Goal: Information Seeking & Learning: Learn about a topic

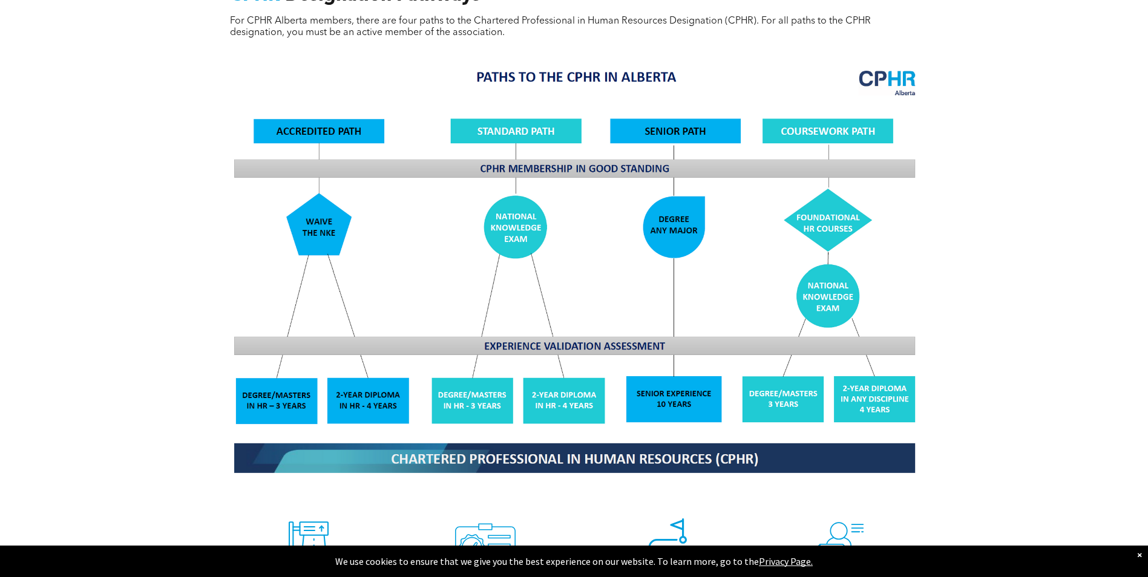
scroll to position [1210, 0]
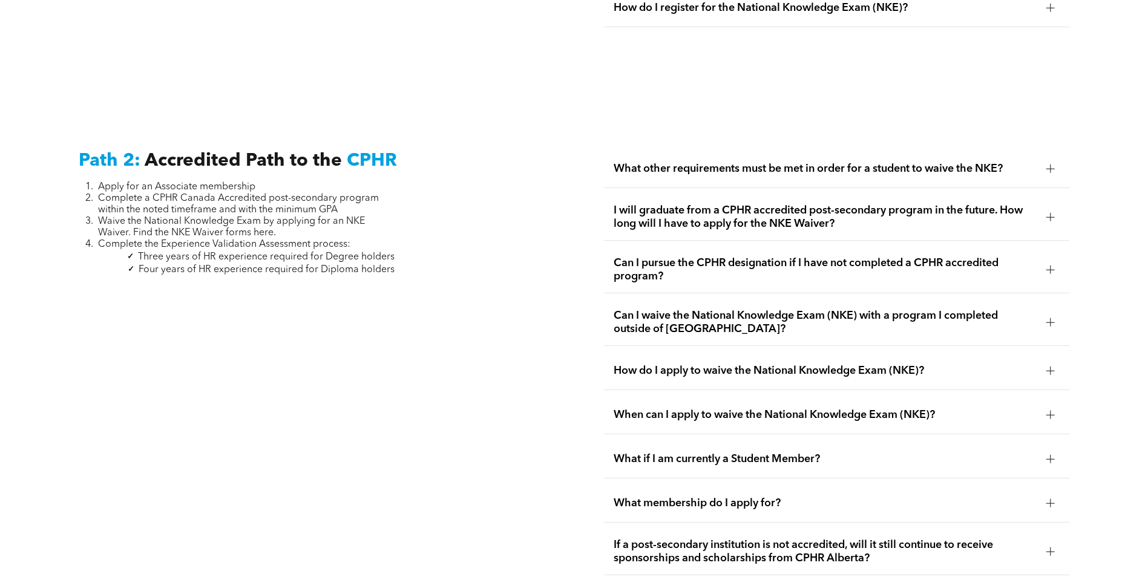
scroll to position [1925, 0]
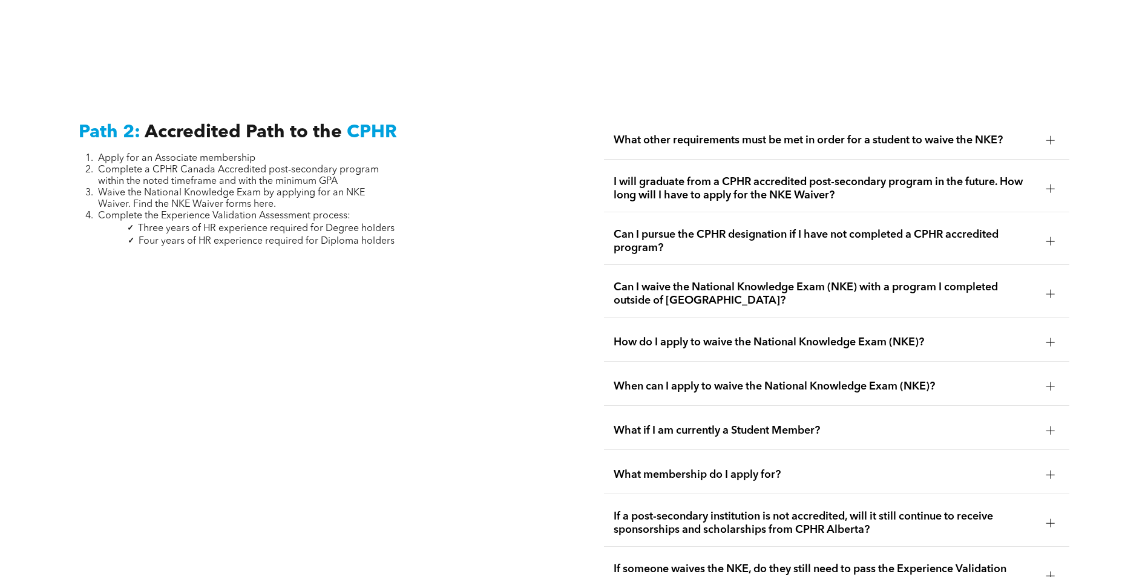
click at [1055, 136] on div at bounding box center [1050, 140] width 8 height 8
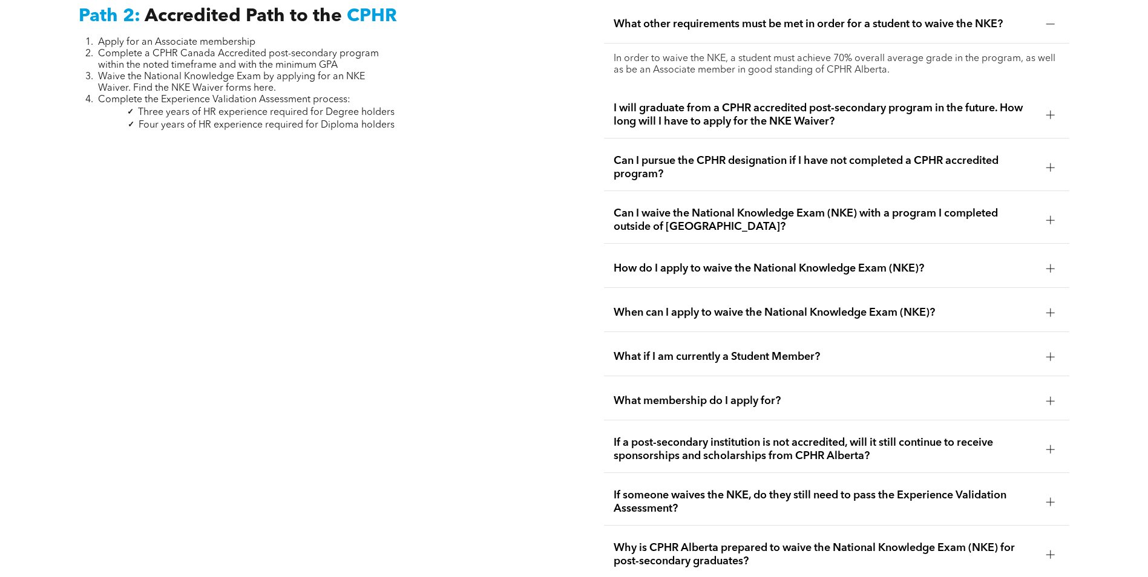
scroll to position [2046, 0]
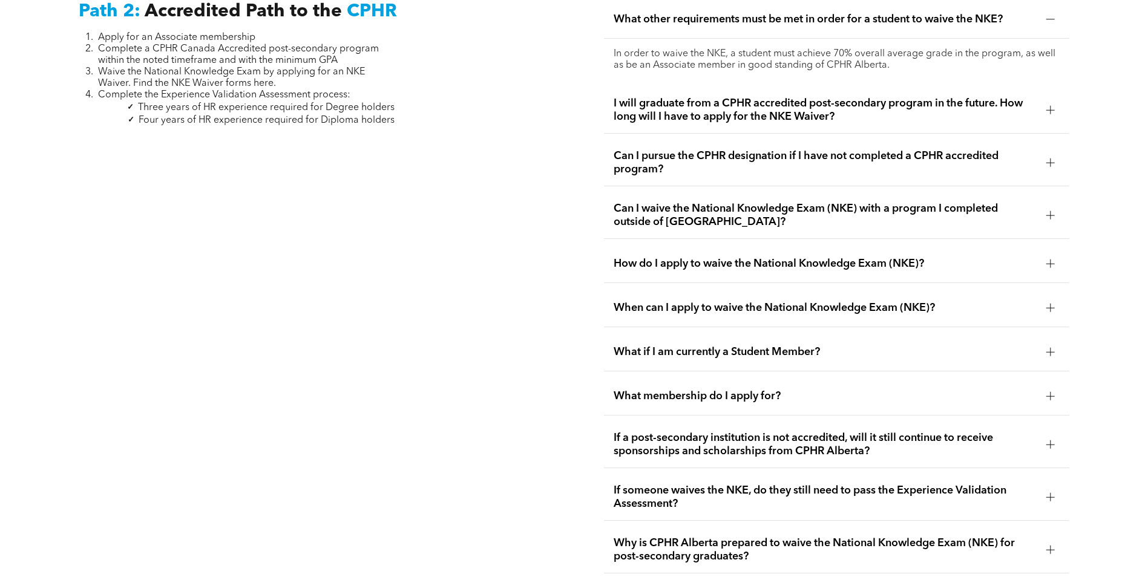
click at [1053, 87] on div "I will graduate from a CPHR accredited post-secondary program in the future. Ho…" at bounding box center [836, 110] width 465 height 47
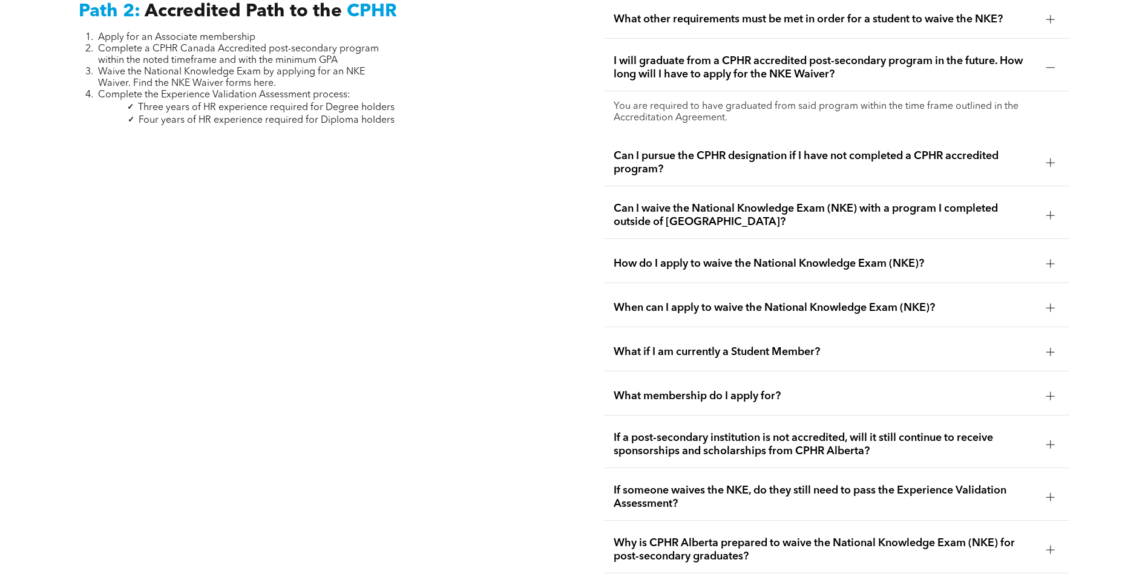
click at [1043, 154] on div at bounding box center [1050, 163] width 18 height 18
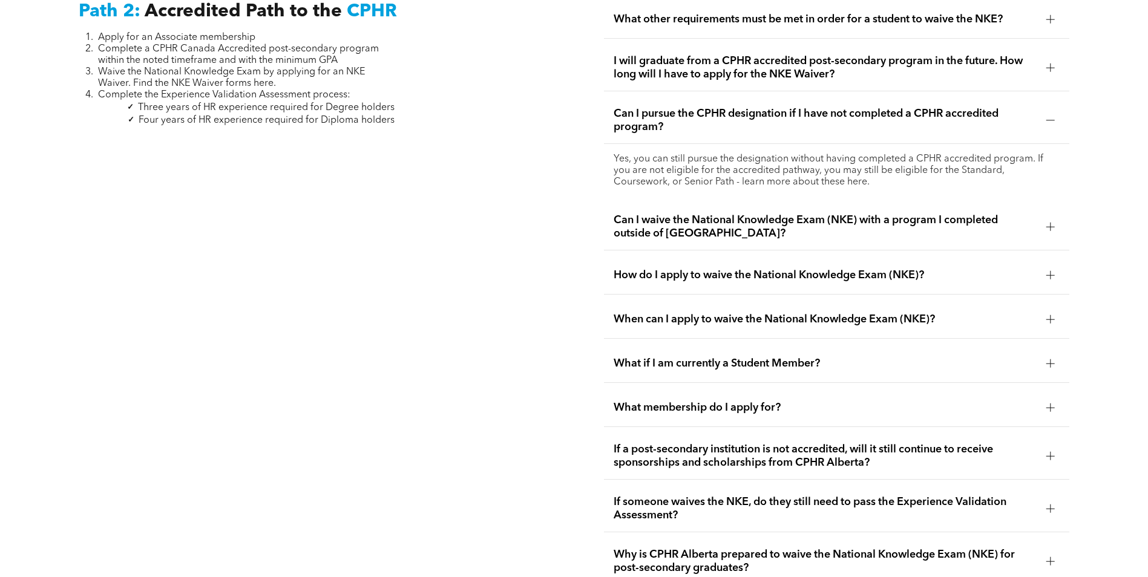
click at [1044, 218] on div at bounding box center [1050, 227] width 18 height 18
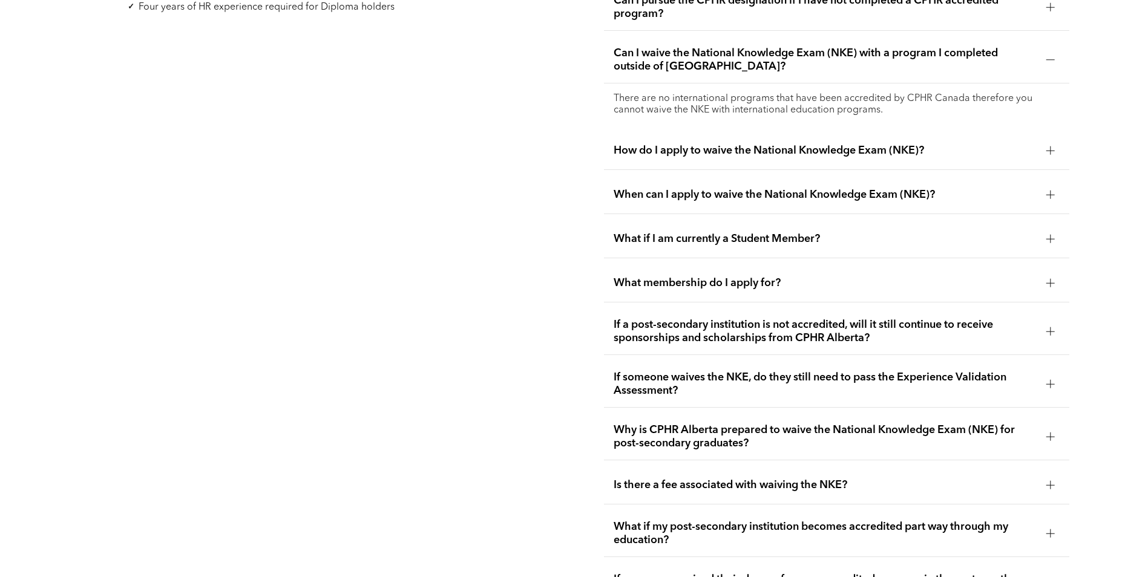
scroll to position [2168, 0]
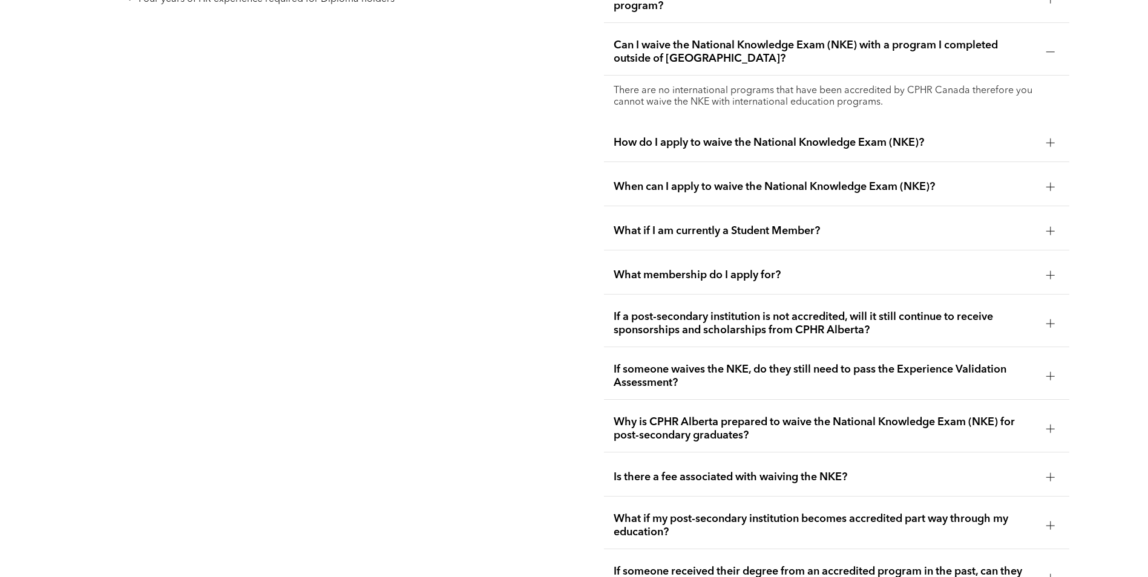
click at [1047, 139] on div at bounding box center [1050, 143] width 8 height 8
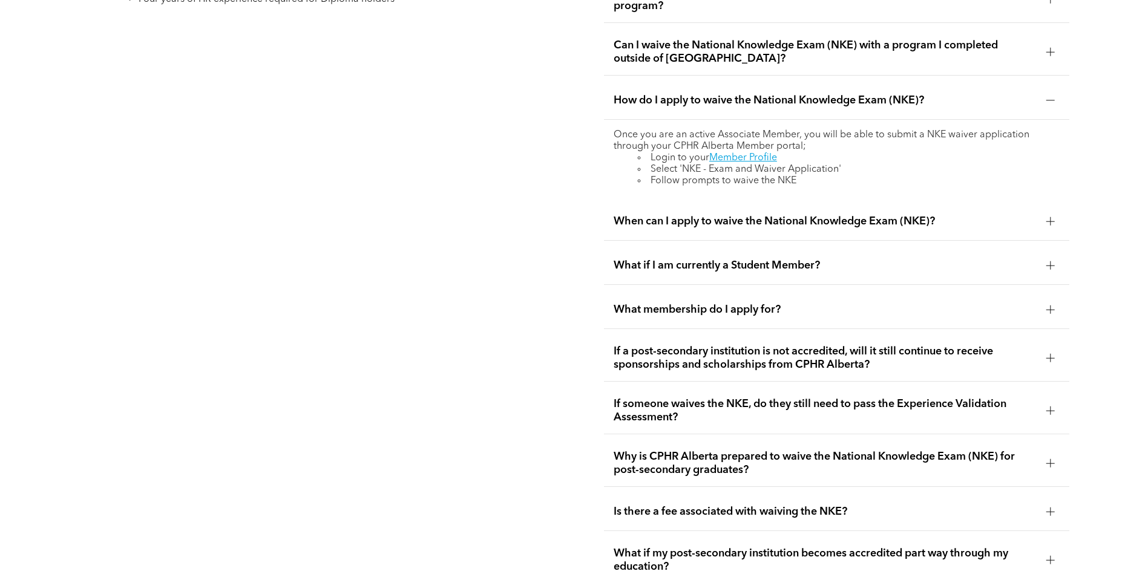
click at [1050, 217] on div at bounding box center [1050, 221] width 1 height 8
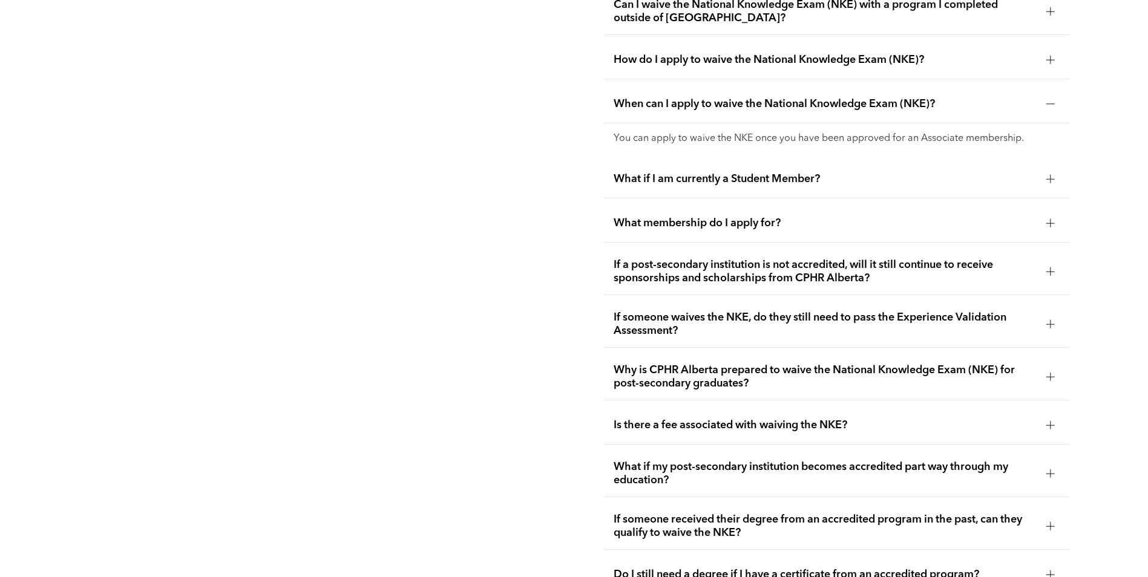
scroll to position [2228, 0]
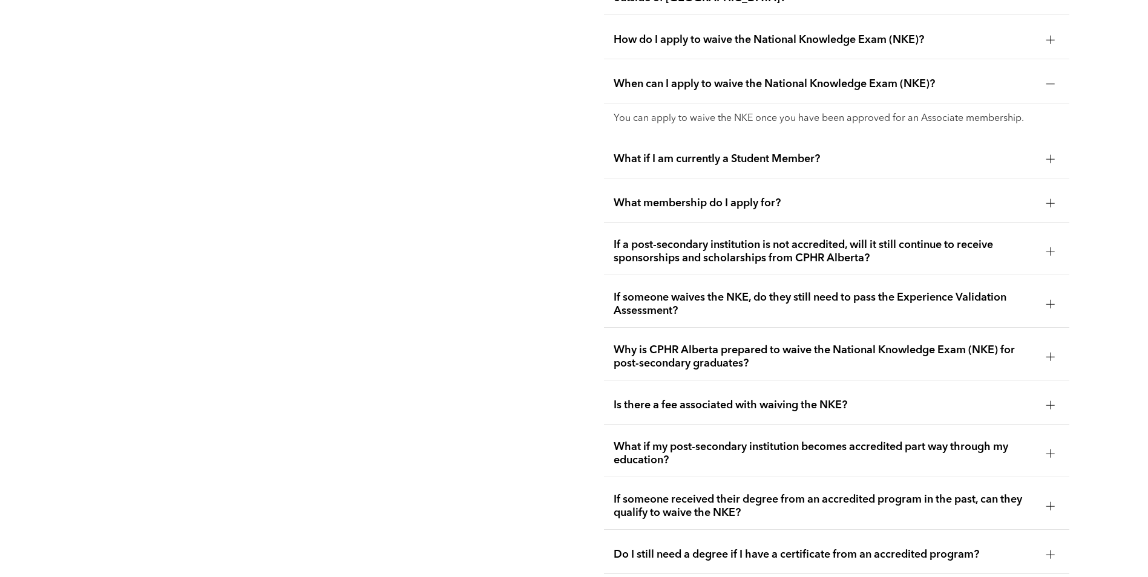
click at [1050, 155] on div at bounding box center [1050, 159] width 1 height 8
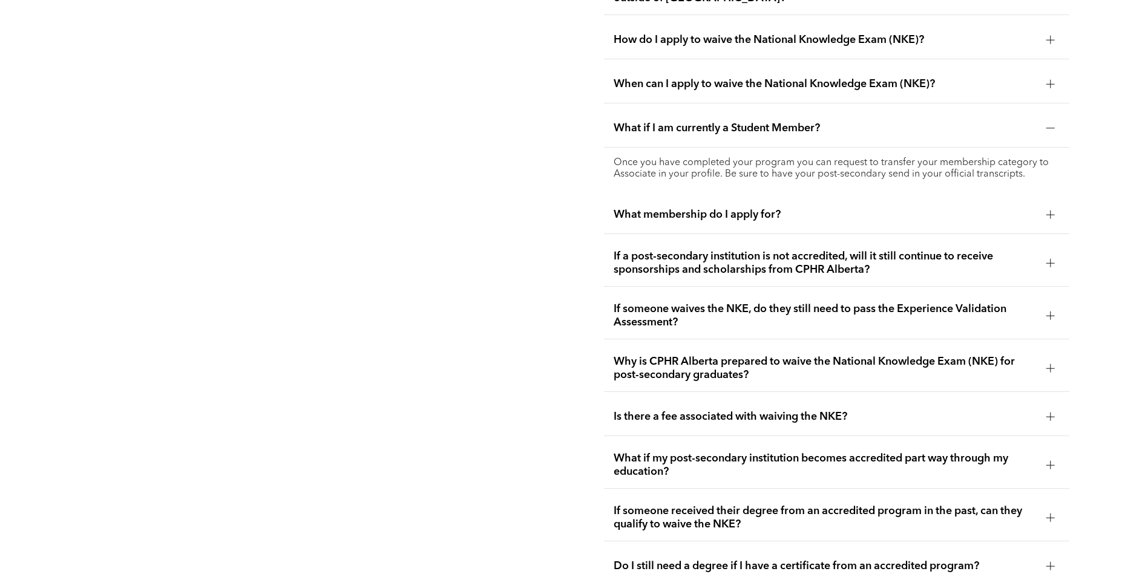
scroll to position [2289, 0]
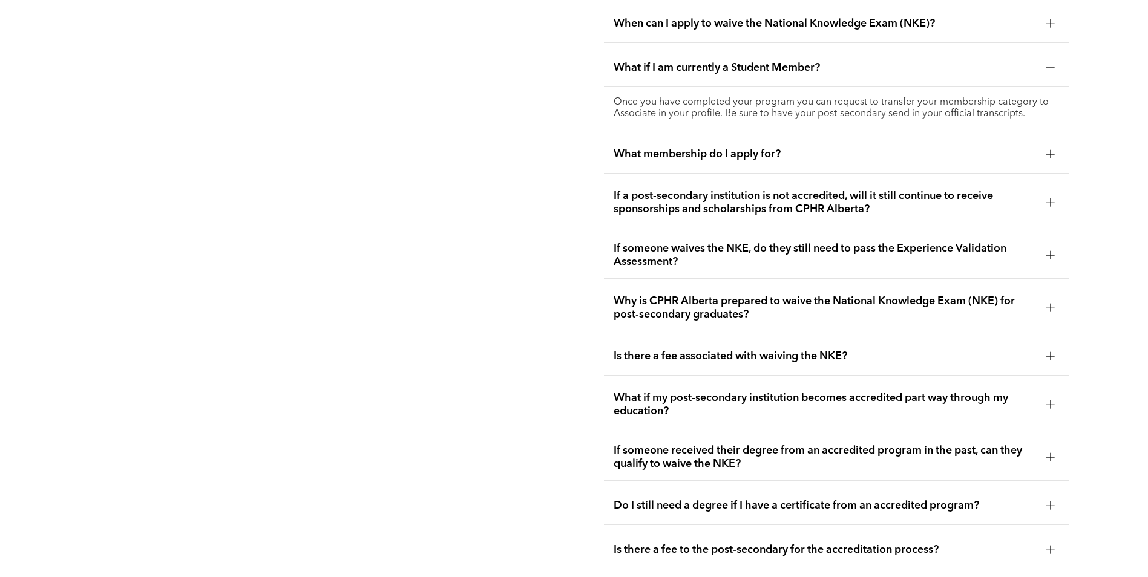
click at [1049, 145] on div at bounding box center [1050, 154] width 18 height 18
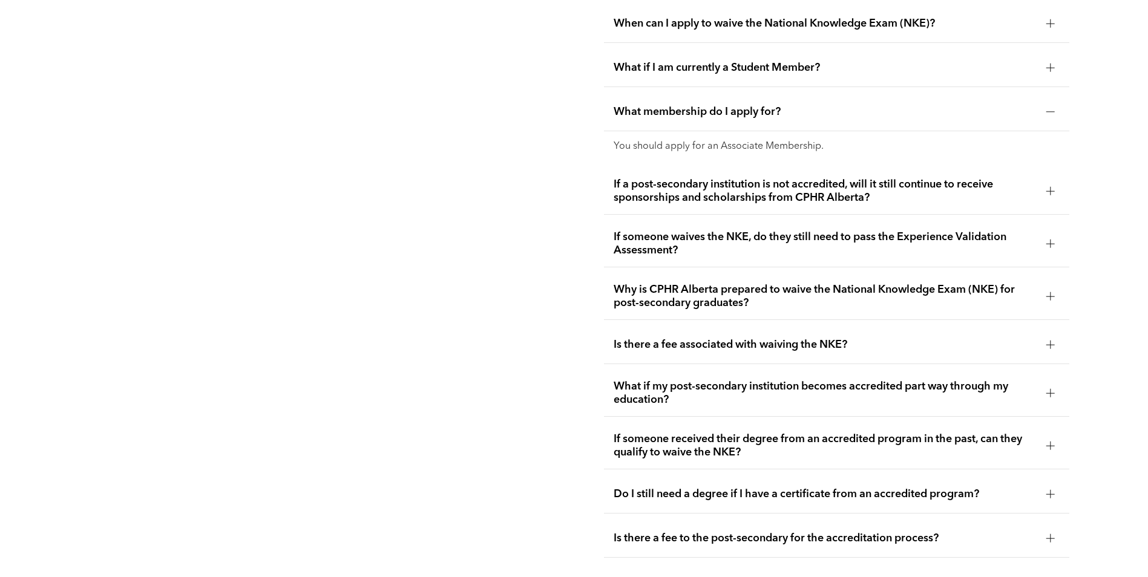
click at [1044, 182] on div at bounding box center [1050, 191] width 18 height 18
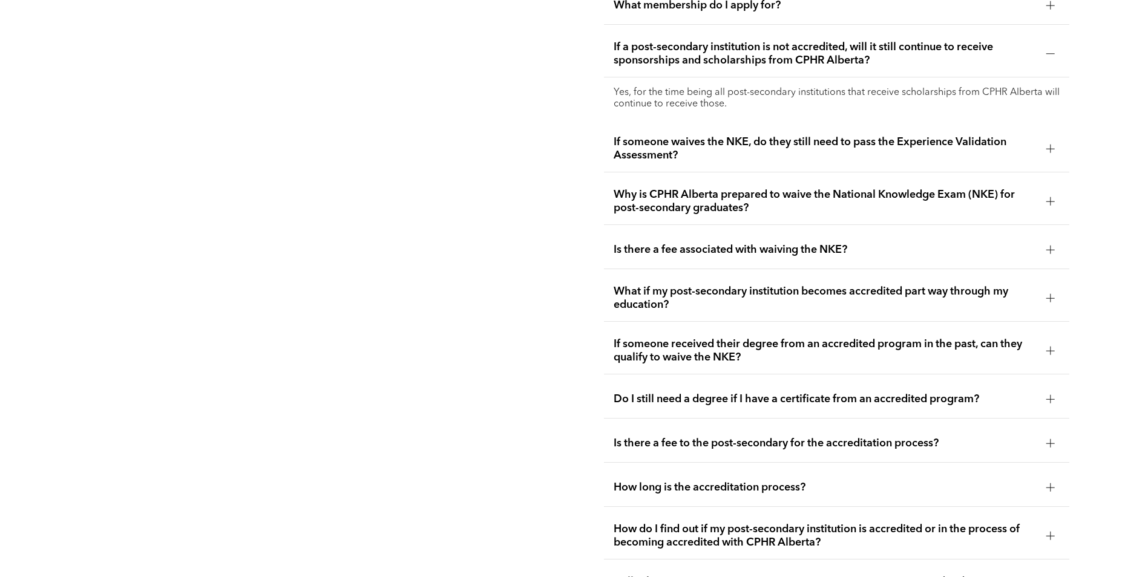
scroll to position [2410, 0]
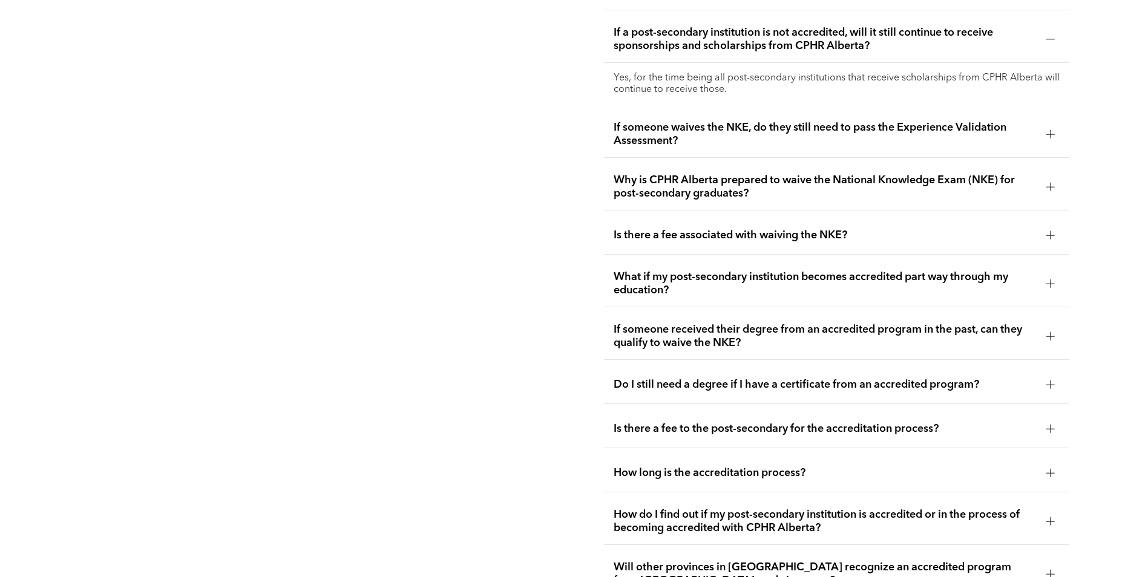
click at [1049, 130] on div at bounding box center [1050, 134] width 8 height 8
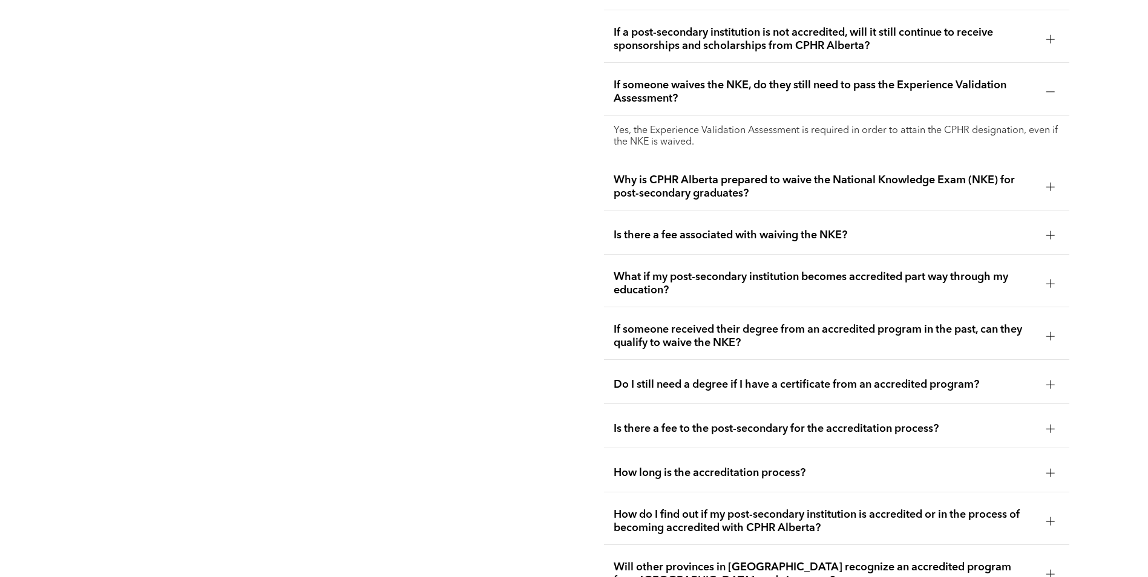
click at [1052, 183] on div at bounding box center [1050, 187] width 8 height 8
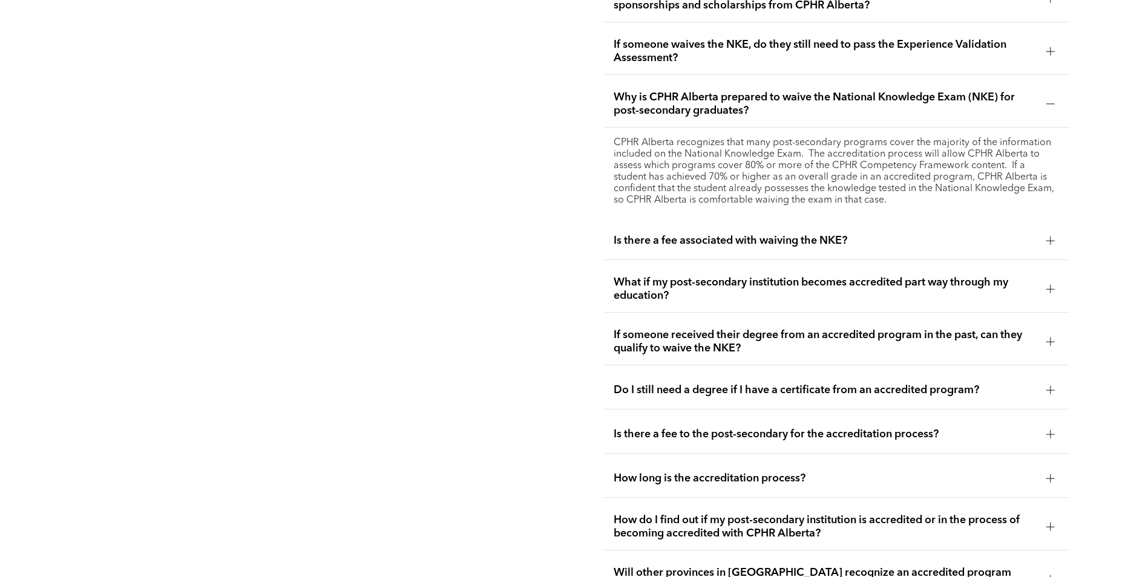
scroll to position [2470, 0]
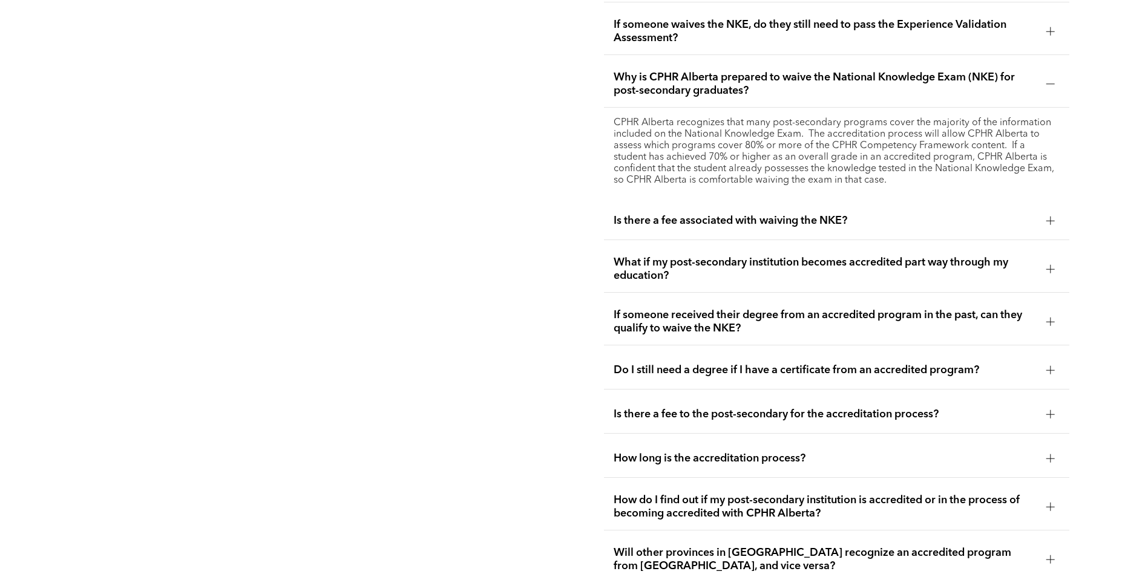
click at [1044, 212] on div at bounding box center [1050, 221] width 18 height 18
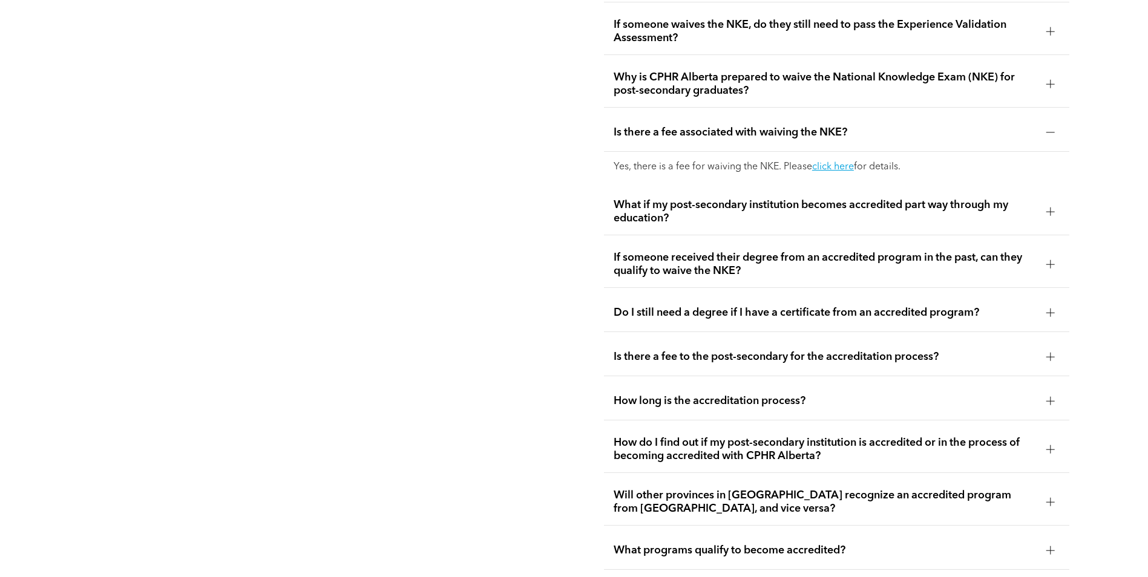
click at [1043, 203] on div at bounding box center [1050, 212] width 18 height 18
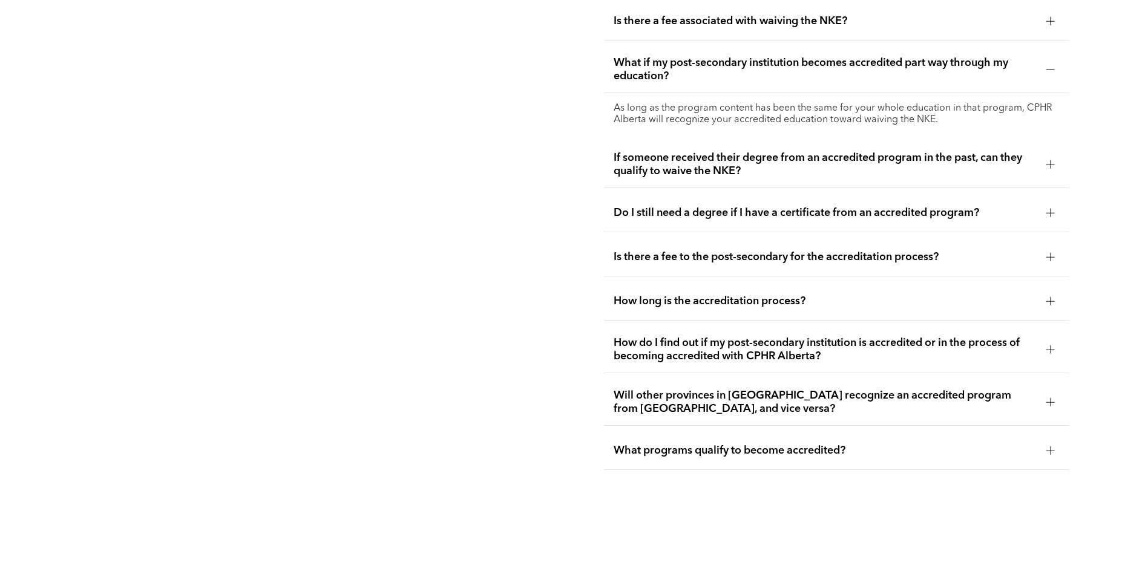
scroll to position [2591, 0]
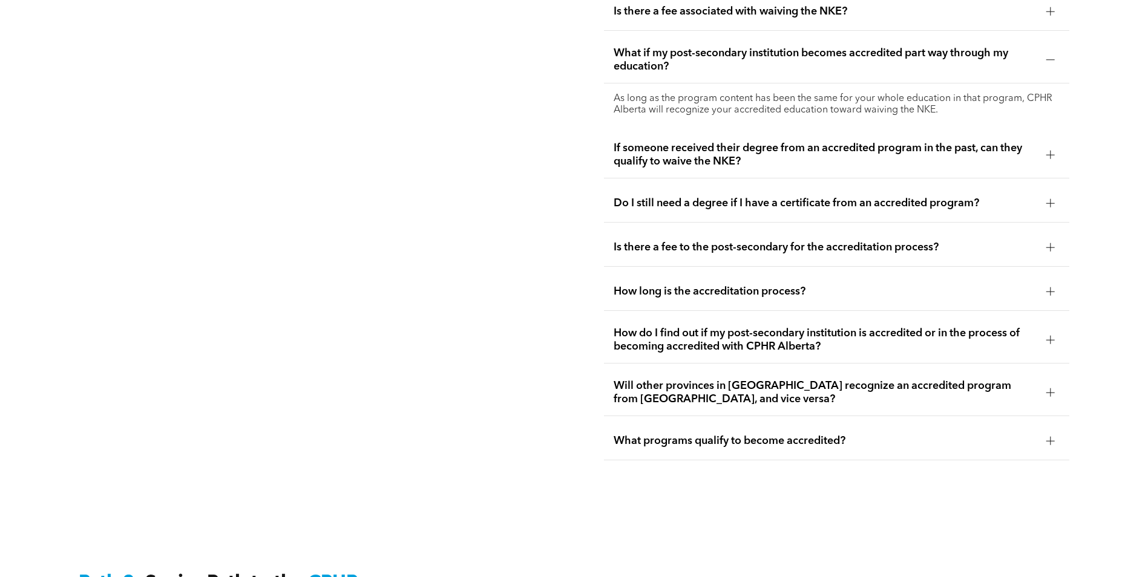
click at [1047, 151] on div at bounding box center [1050, 155] width 8 height 8
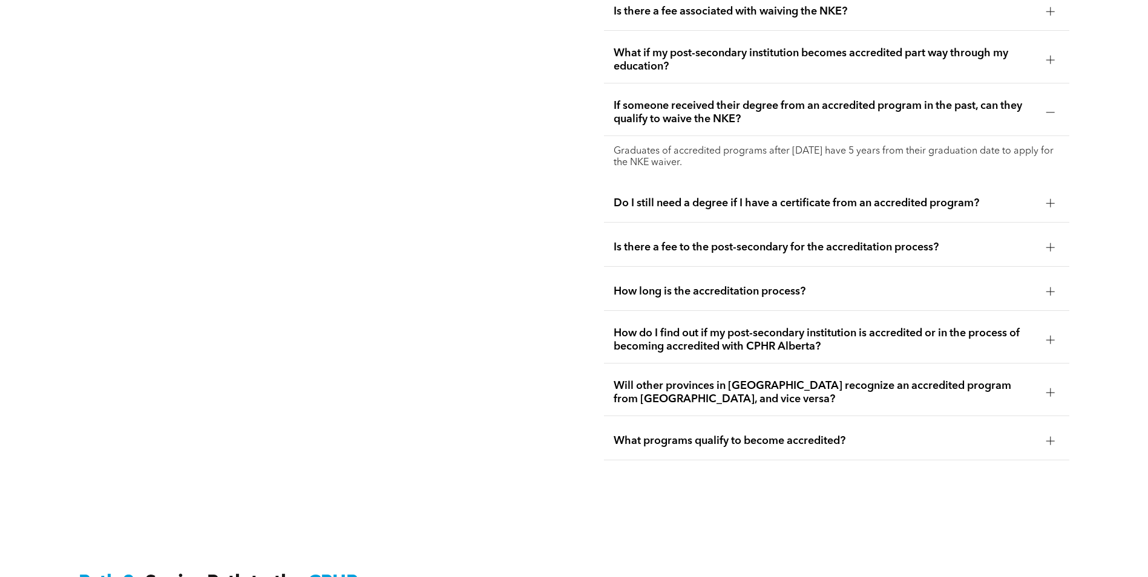
click at [1047, 199] on div at bounding box center [1050, 203] width 8 height 8
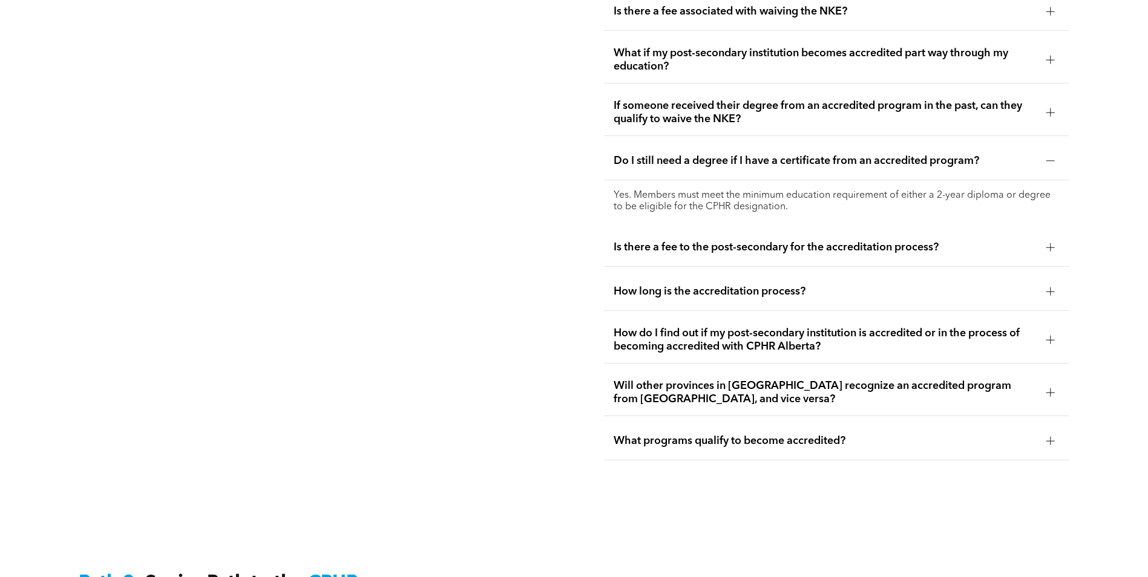
click at [1045, 238] on div at bounding box center [1050, 247] width 18 height 18
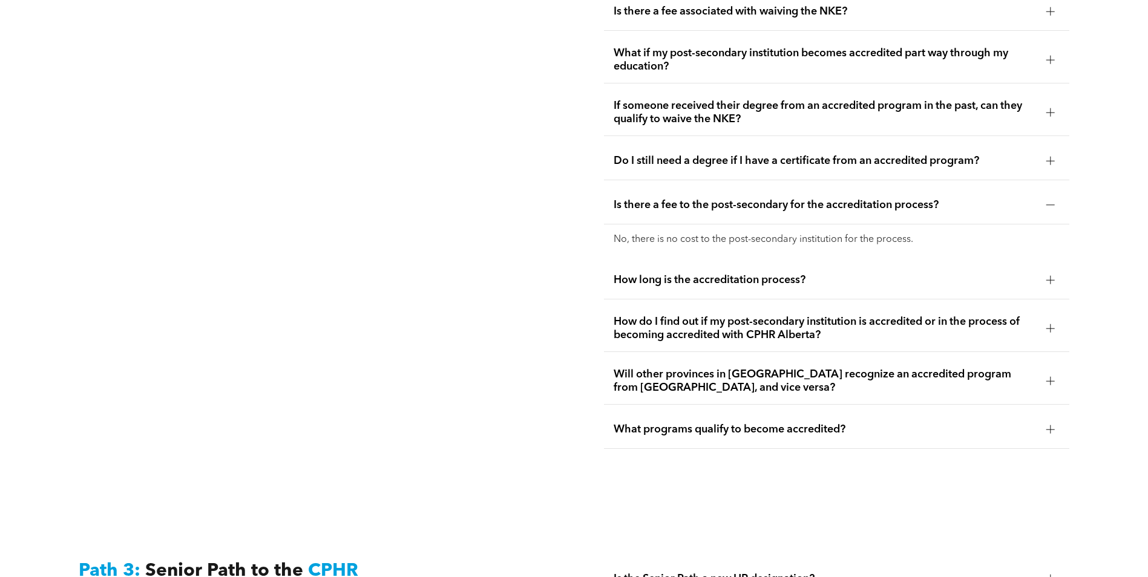
click at [1047, 324] on div at bounding box center [1050, 328] width 8 height 8
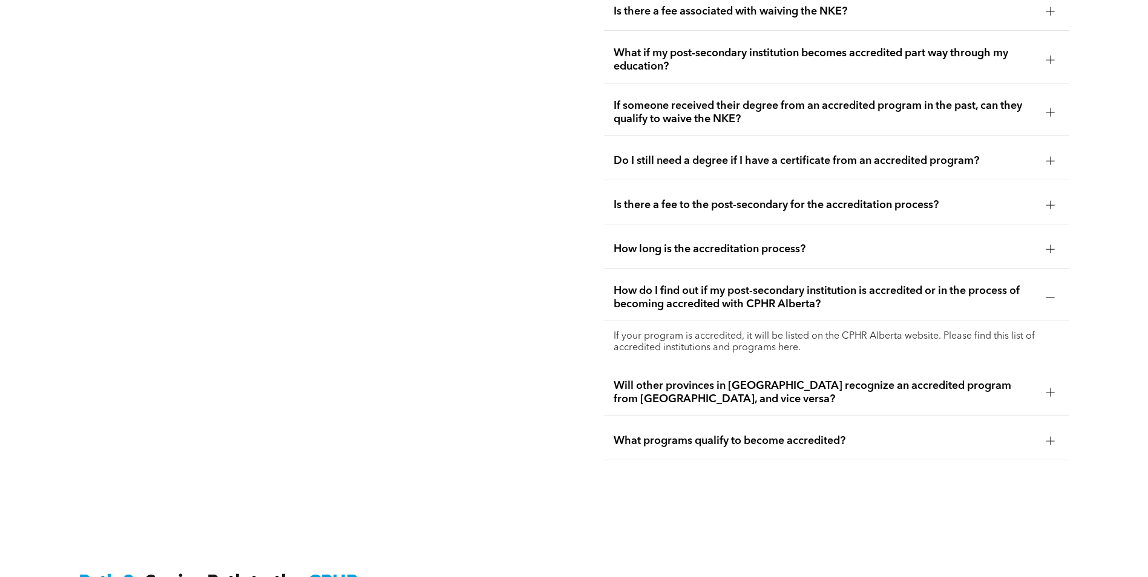
drag, startPoint x: 790, startPoint y: 322, endPoint x: 808, endPoint y: 350, distance: 33.4
click at [1048, 388] on div at bounding box center [1050, 392] width 8 height 8
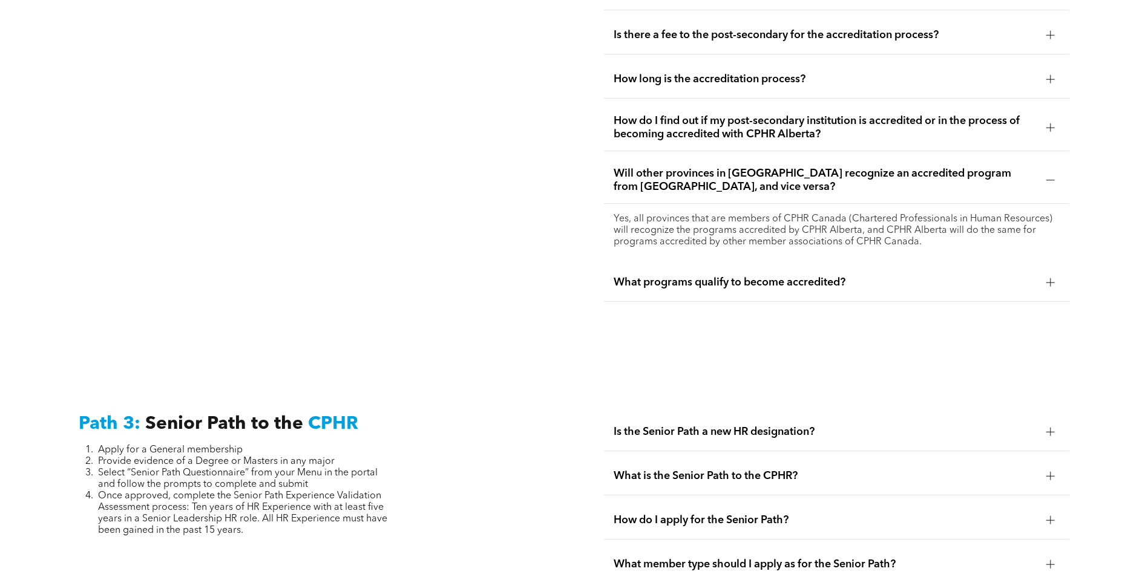
scroll to position [2773, 0]
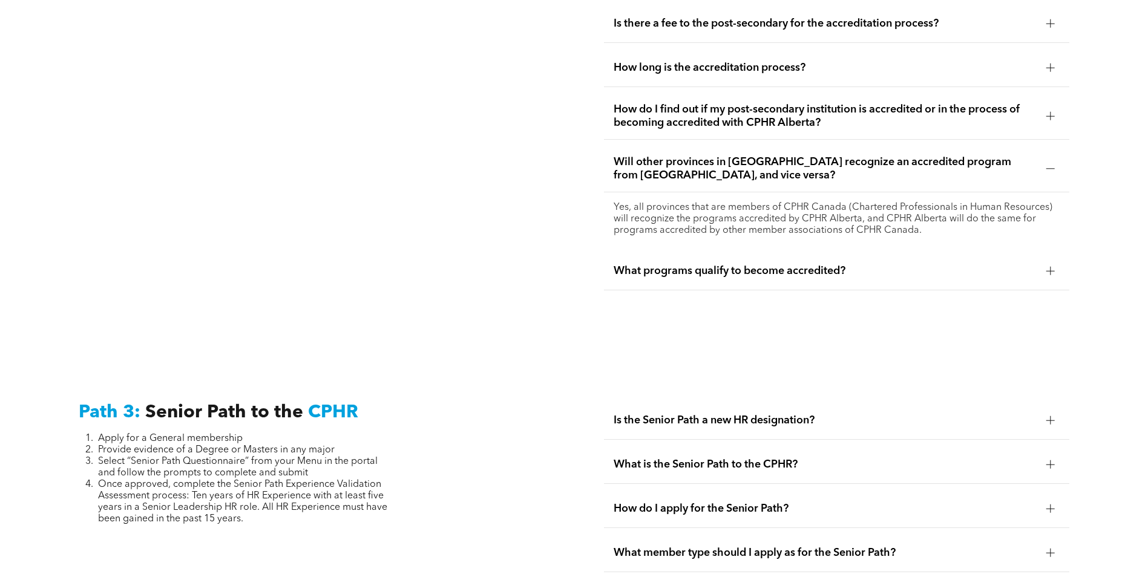
drag, startPoint x: 825, startPoint y: 190, endPoint x: 751, endPoint y: 208, distance: 76.5
click at [751, 208] on p "Yes, all provinces that are members of CPHR Canada (Chartered Professionals in …" at bounding box center [837, 219] width 446 height 34
click at [1050, 267] on div at bounding box center [1050, 271] width 1 height 8
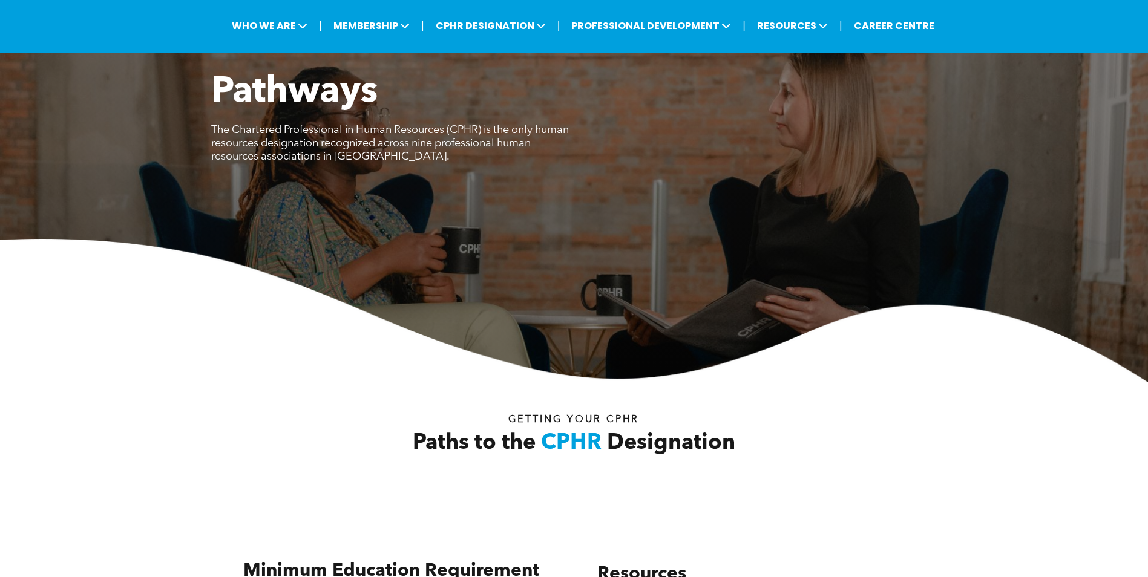
scroll to position [0, 0]
